Goal: Entertainment & Leisure: Browse casually

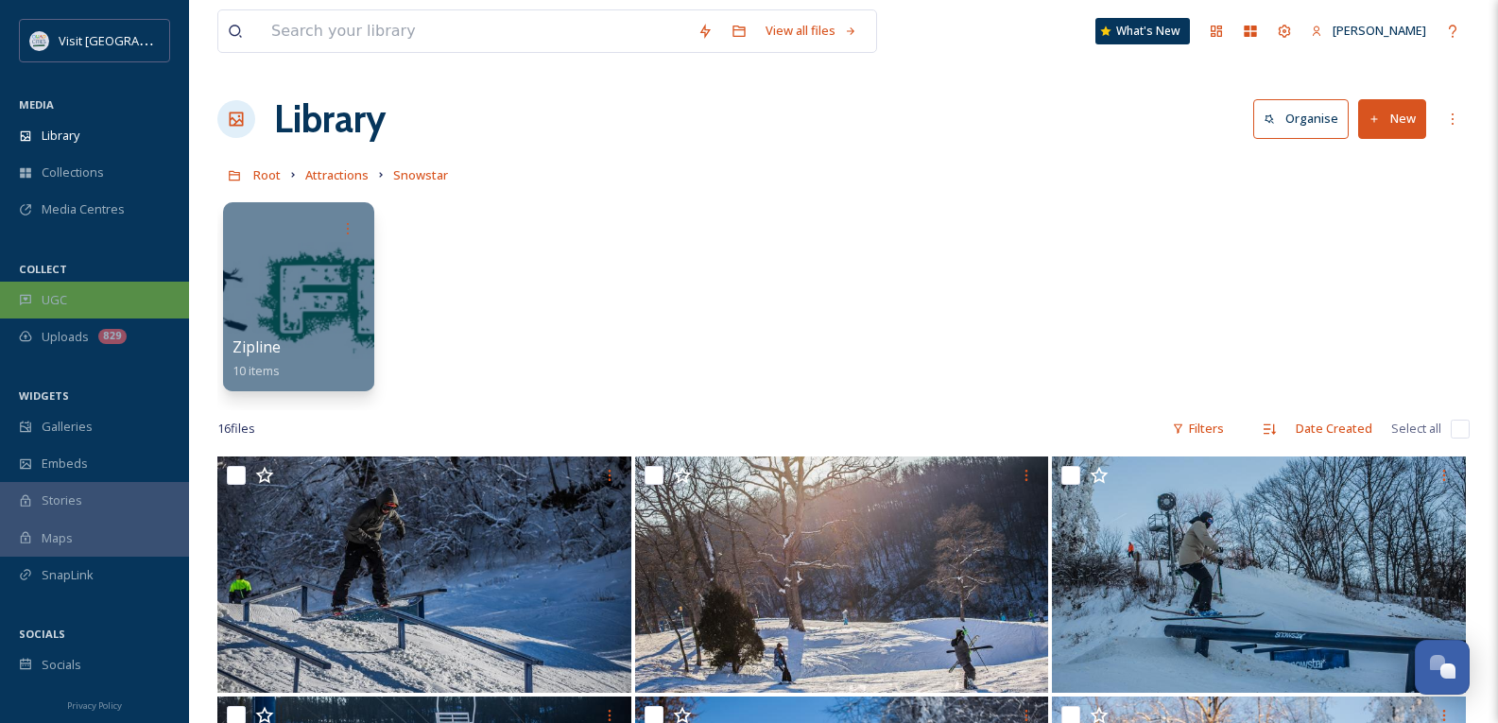
click at [64, 299] on span "UGC" at bounding box center [55, 300] width 26 height 18
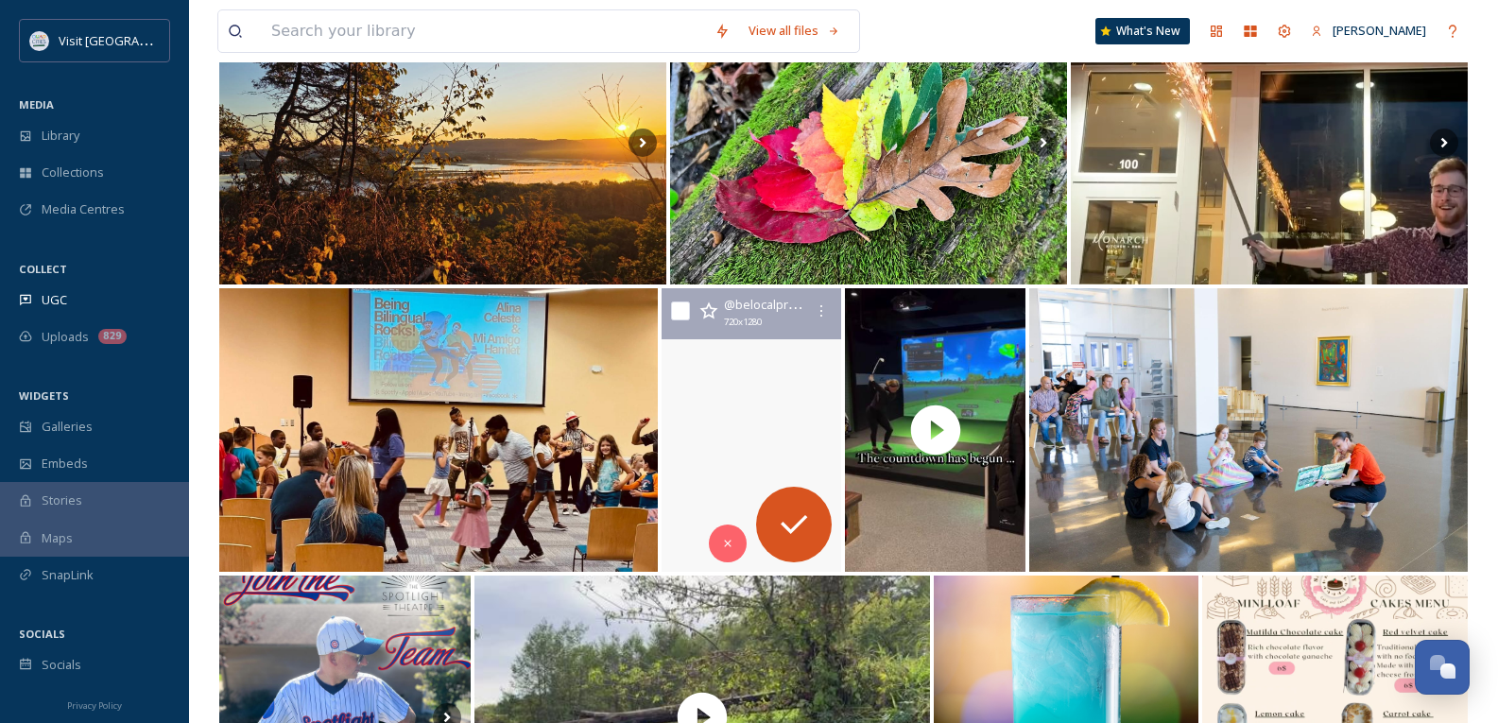
scroll to position [756, 0]
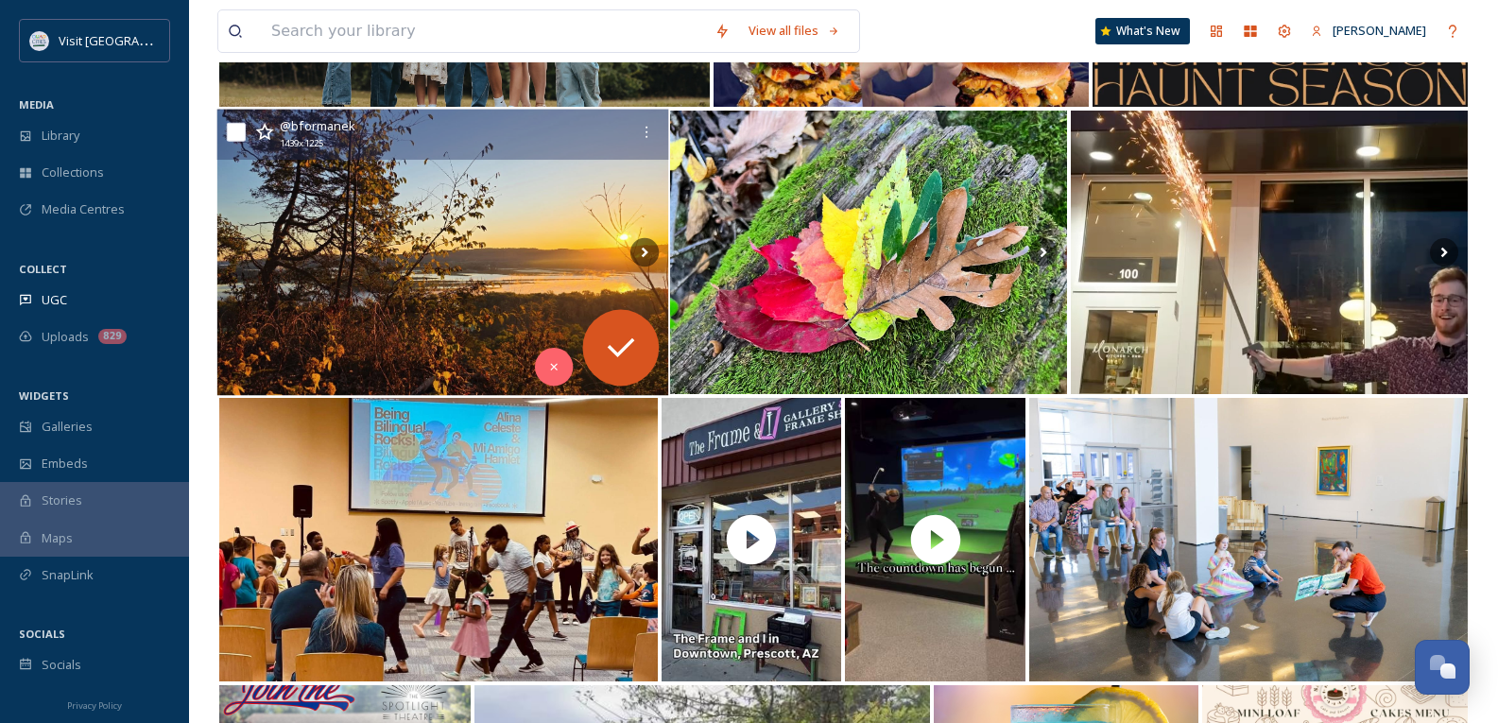
click at [423, 240] on img at bounding box center [442, 253] width 451 height 286
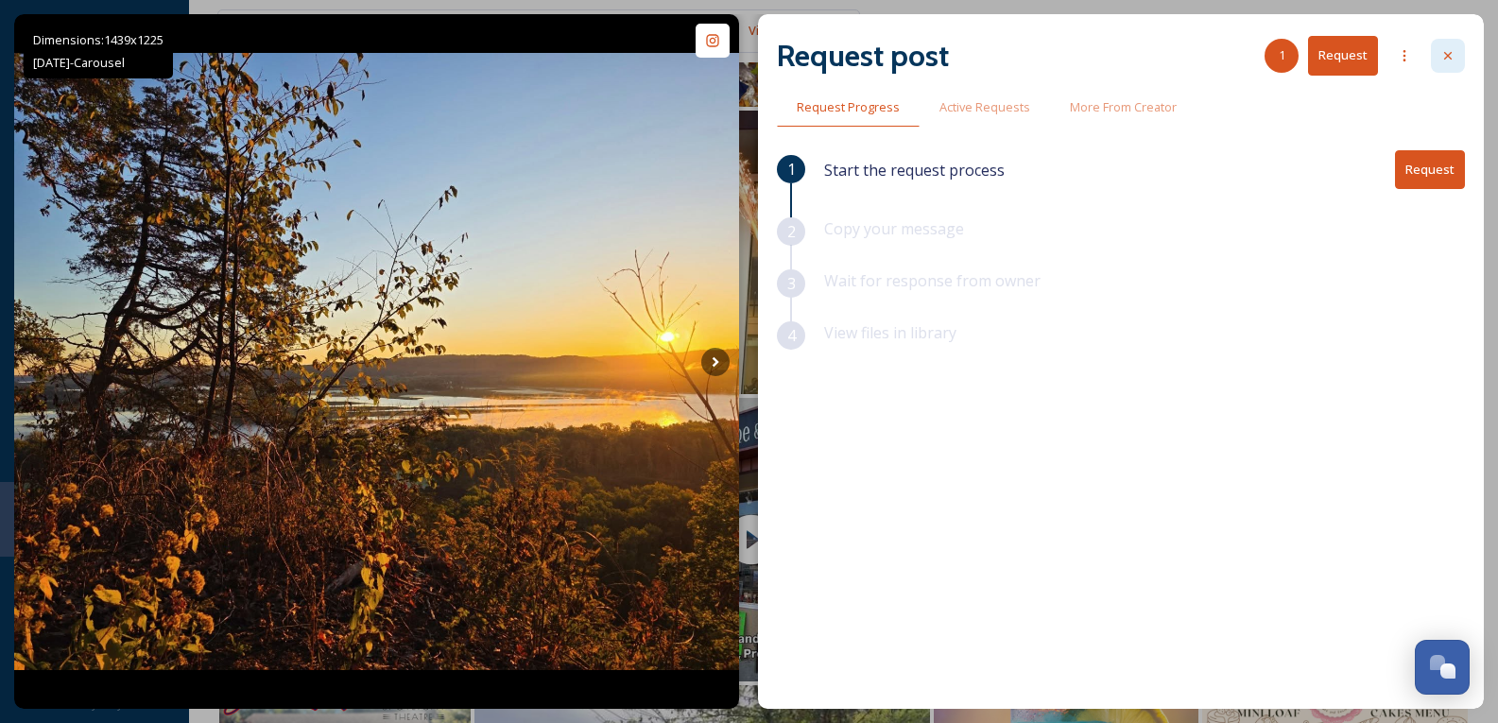
click at [1452, 59] on icon at bounding box center [1448, 55] width 15 height 15
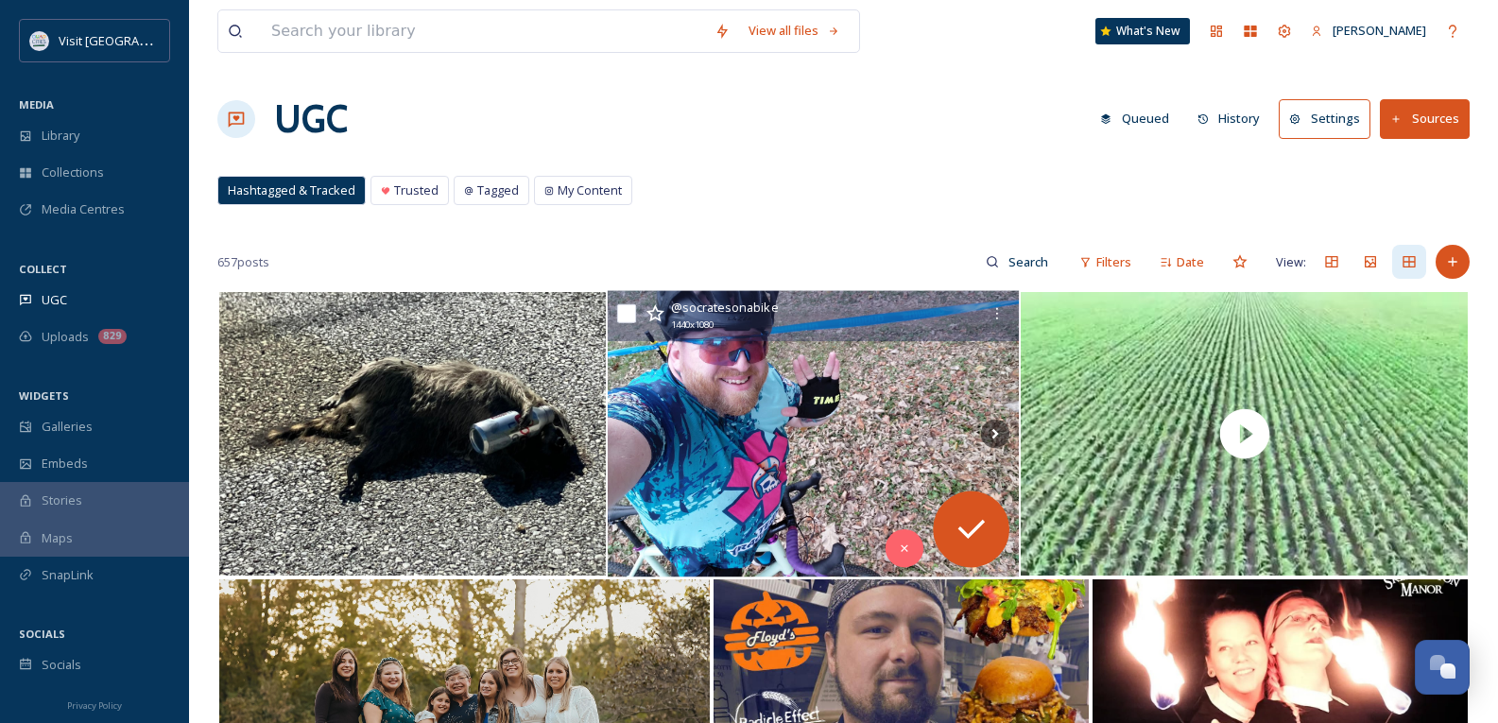
click at [752, 389] on img at bounding box center [813, 434] width 411 height 286
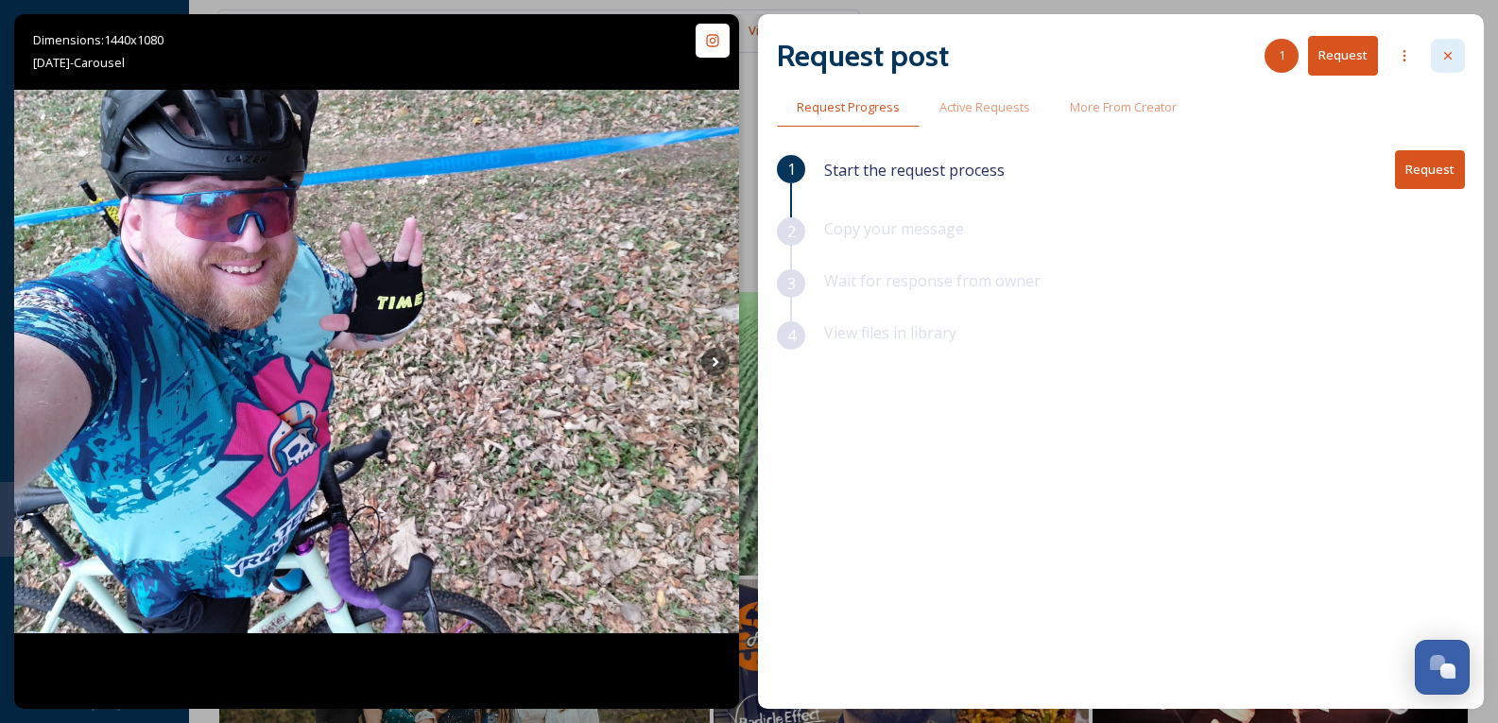
click at [1456, 57] on div at bounding box center [1448, 56] width 34 height 34
